Goal: Obtain resource: Download file/media

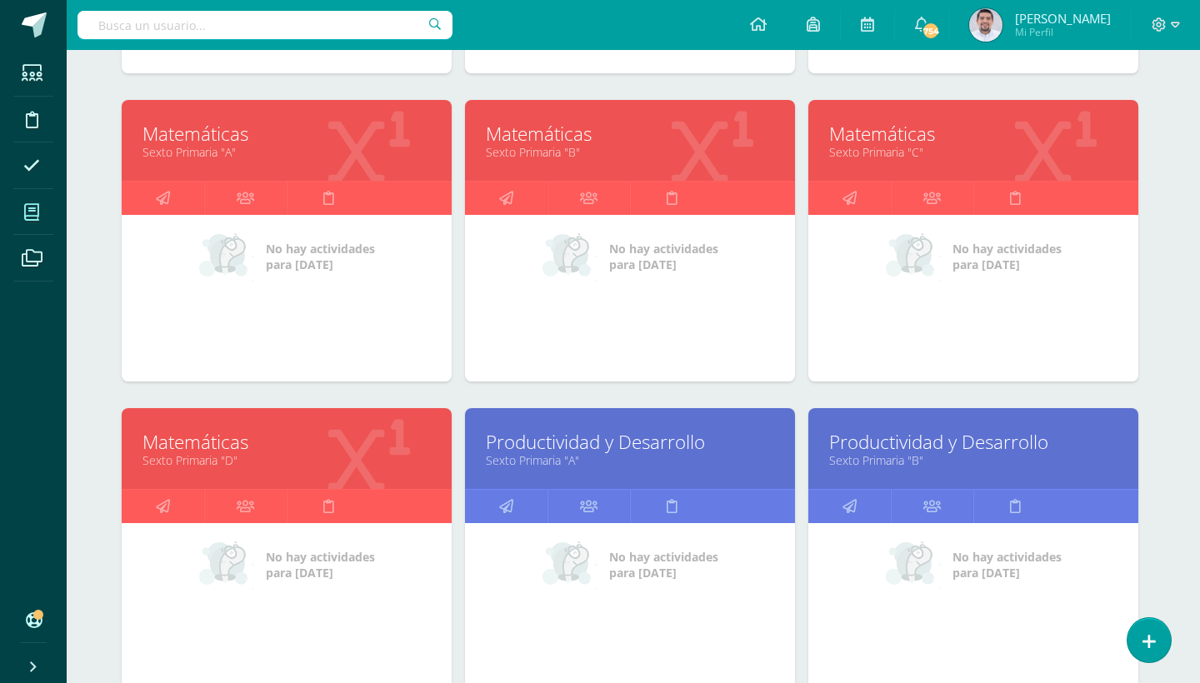
scroll to position [2374, 3]
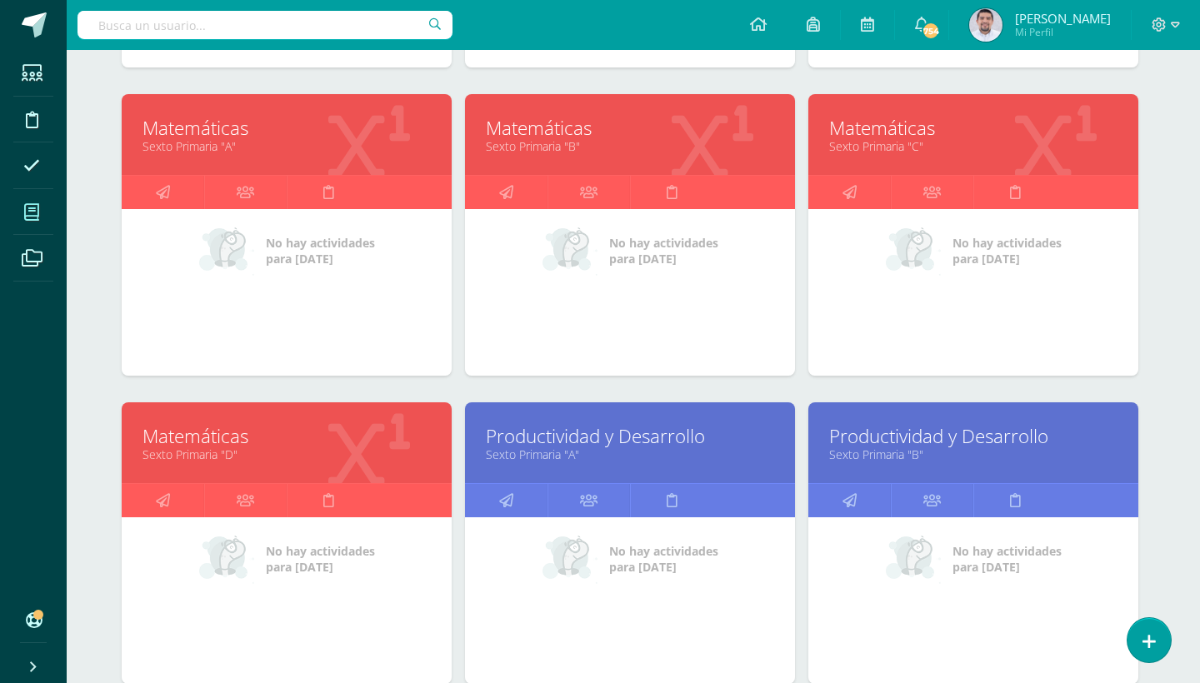
click at [535, 132] on link "Matemáticas" at bounding box center [630, 128] width 288 height 26
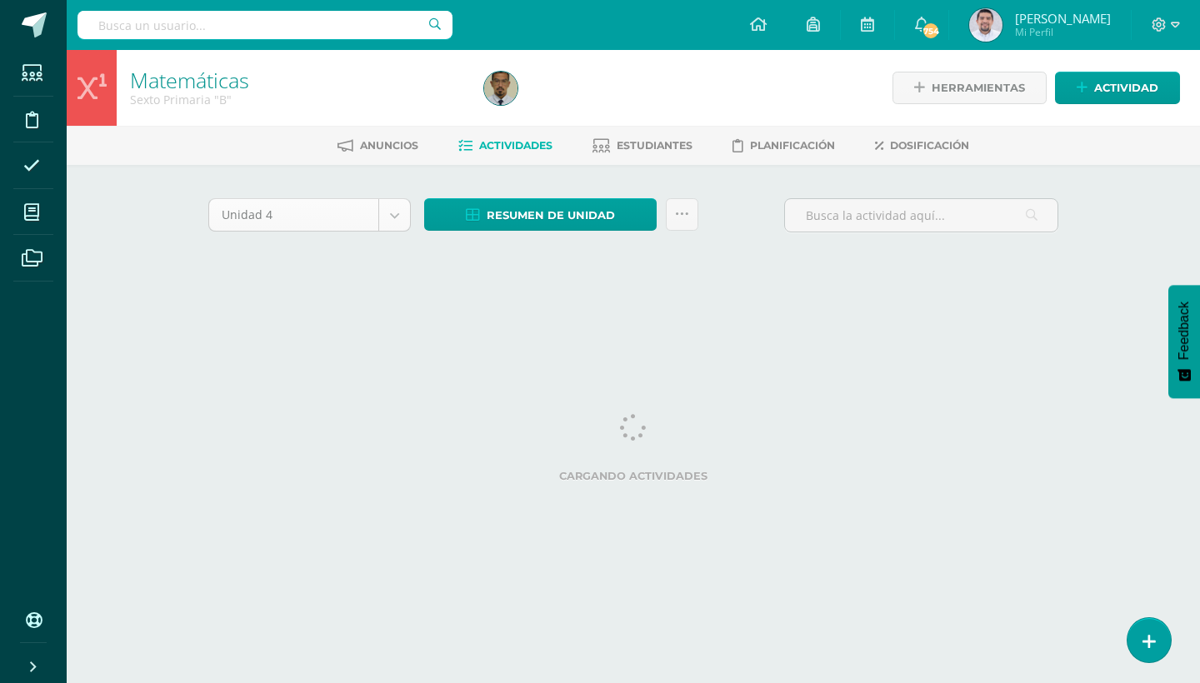
click at [393, 218] on body "Estudiantes Disciplina Asistencia Mis cursos Archivos Soporte Ayuda Reportar un…" at bounding box center [600, 155] width 1200 height 311
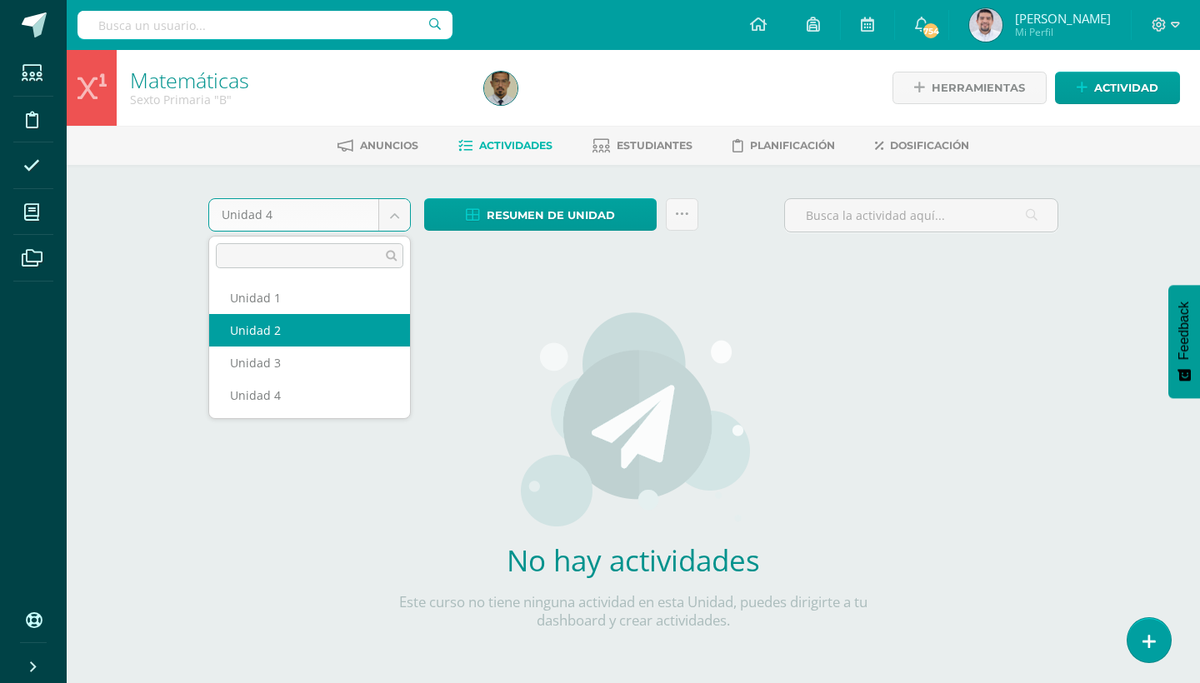
select select "Unidad 2"
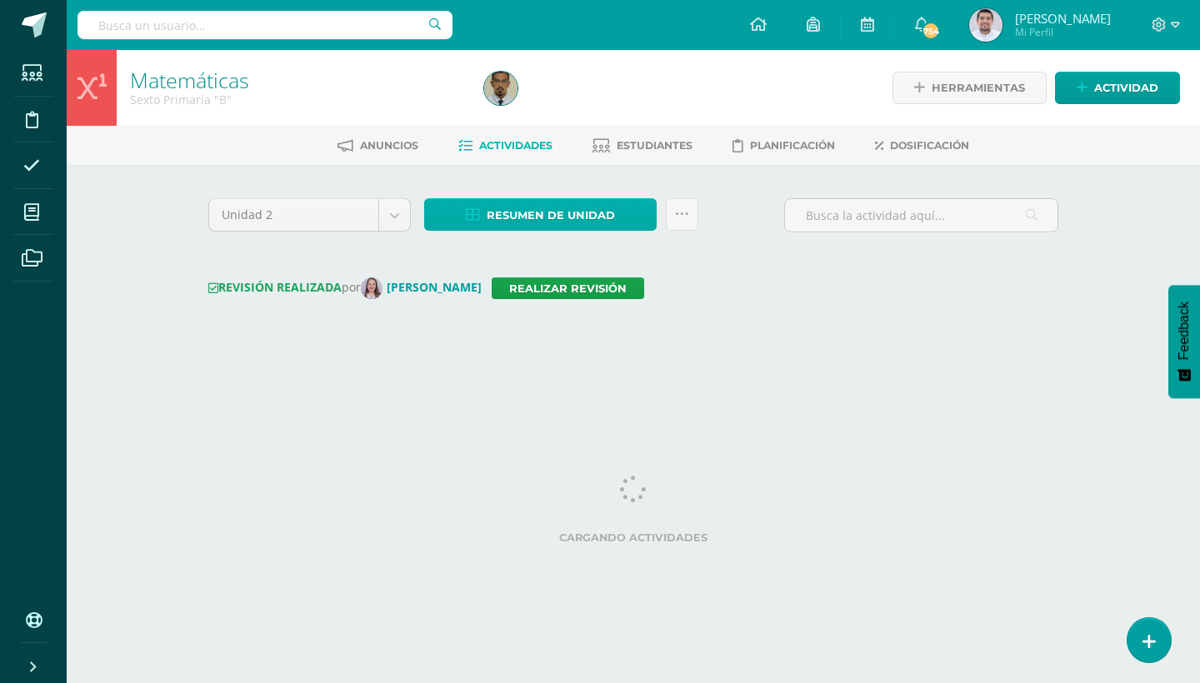
click at [630, 222] on link "Resumen de unidad" at bounding box center [540, 214] width 232 height 32
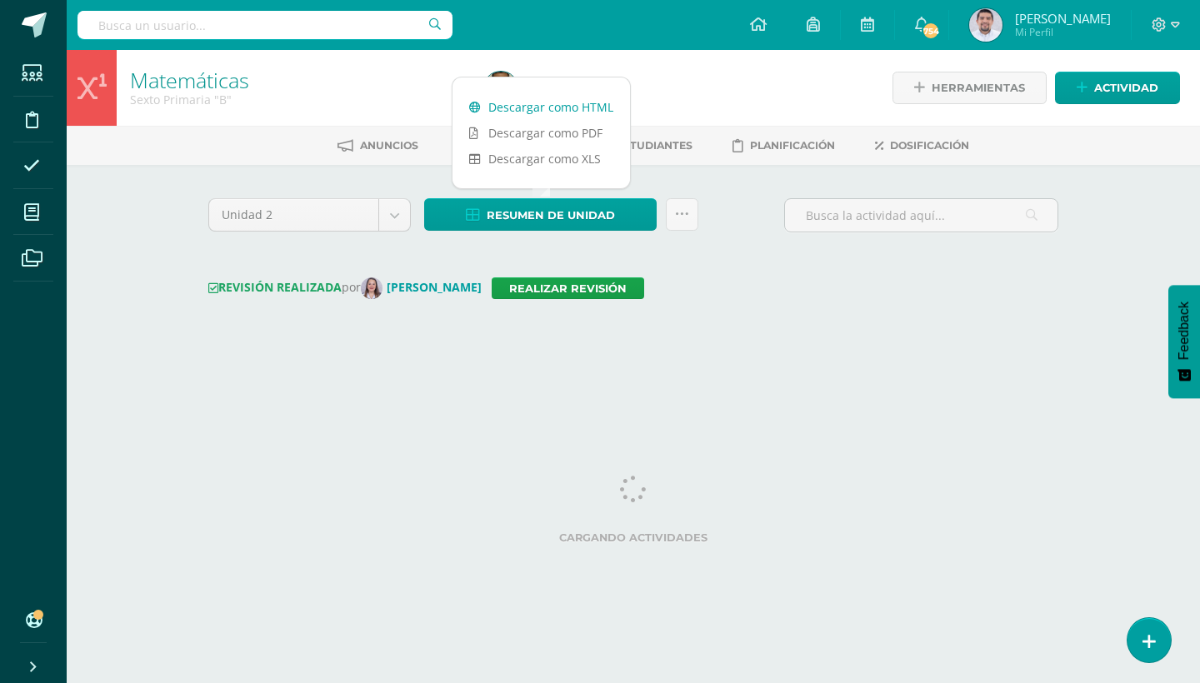
click at [565, 111] on link "Descargar como HTML" at bounding box center [540, 107] width 177 height 26
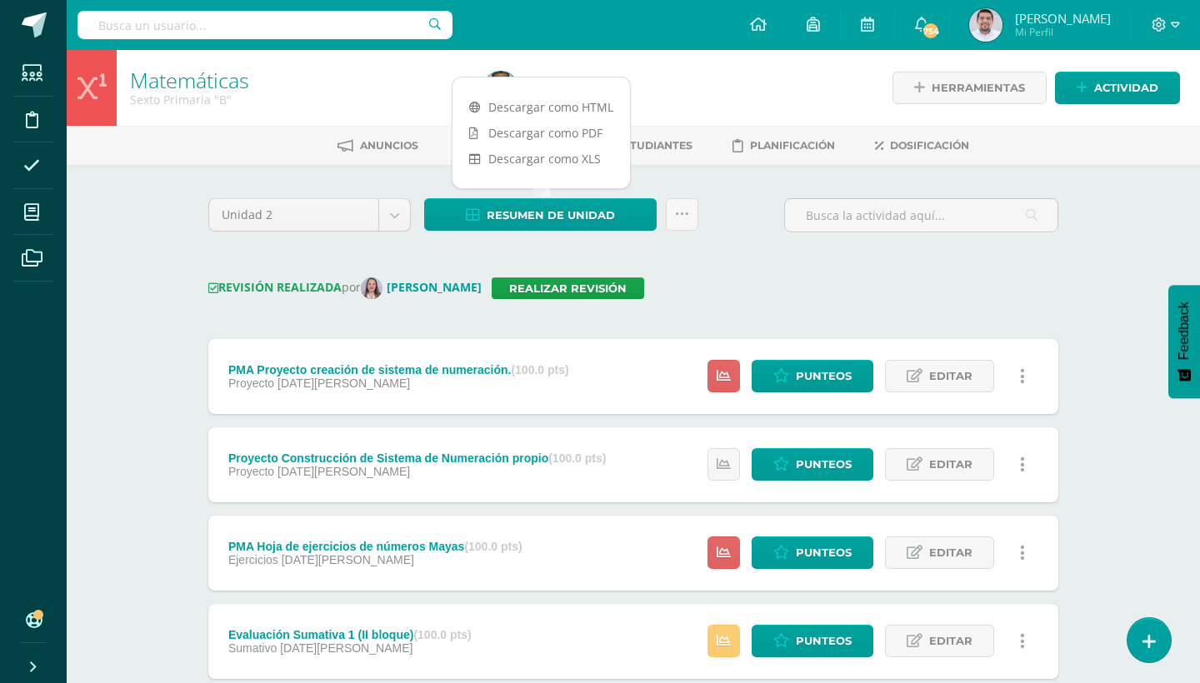
click at [787, 286] on div "REVISIÓN REALIZADA por Andrea Marroquín Realizar revisión" at bounding box center [633, 288] width 850 height 22
